Goal: Find specific page/section: Find specific page/section

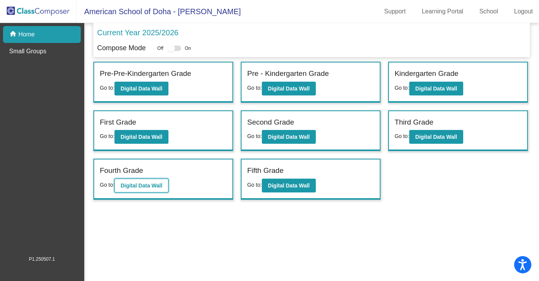
click at [136, 183] on b "Digital Data Wall" at bounding box center [142, 185] width 42 height 6
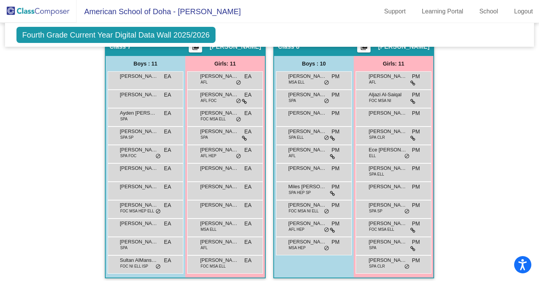
scroll to position [795, 0]
